Goal: Check status: Check status

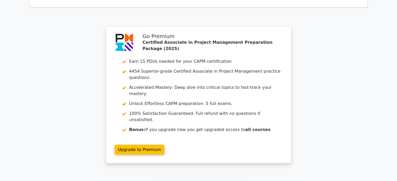
scroll to position [1206, 0]
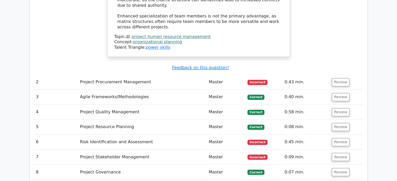
scroll to position [841, 0]
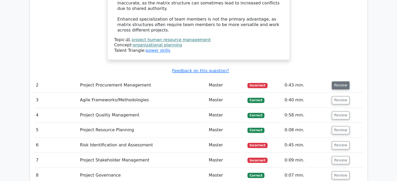
click at [340, 81] on button "Review" at bounding box center [341, 85] width 18 height 8
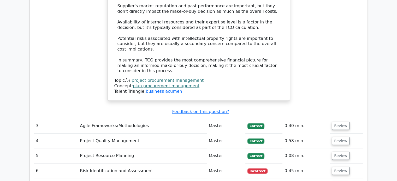
scroll to position [1206, 0]
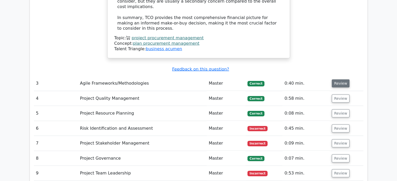
click at [338, 80] on button "Review" at bounding box center [341, 84] width 18 height 8
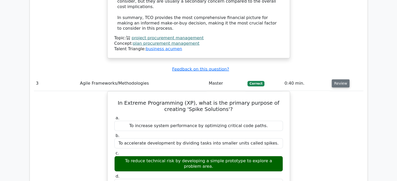
click at [340, 80] on button "Review" at bounding box center [341, 84] width 18 height 8
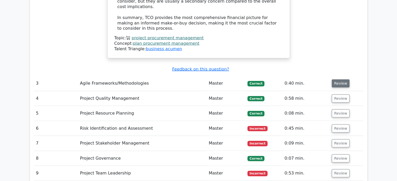
click at [338, 80] on button "Review" at bounding box center [341, 84] width 18 height 8
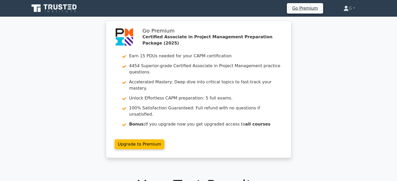
click at [344, 31] on div "Go Premium Certified Associate in Project Management Preparation Package (2025)…" at bounding box center [198, 92] width 397 height 143
